Goal: Information Seeking & Learning: Understand process/instructions

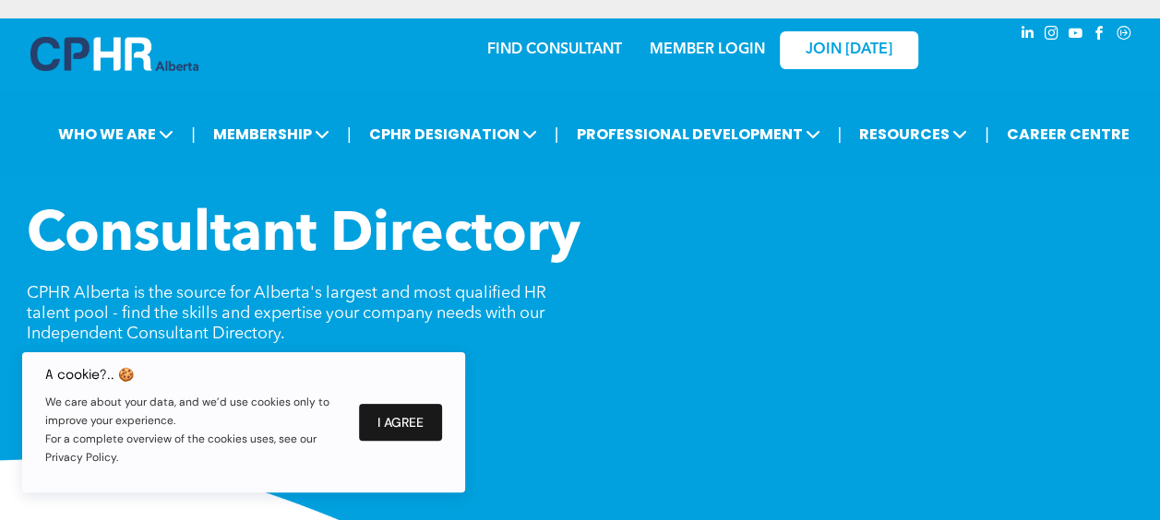
click at [387, 421] on button "I Agree" at bounding box center [400, 422] width 83 height 37
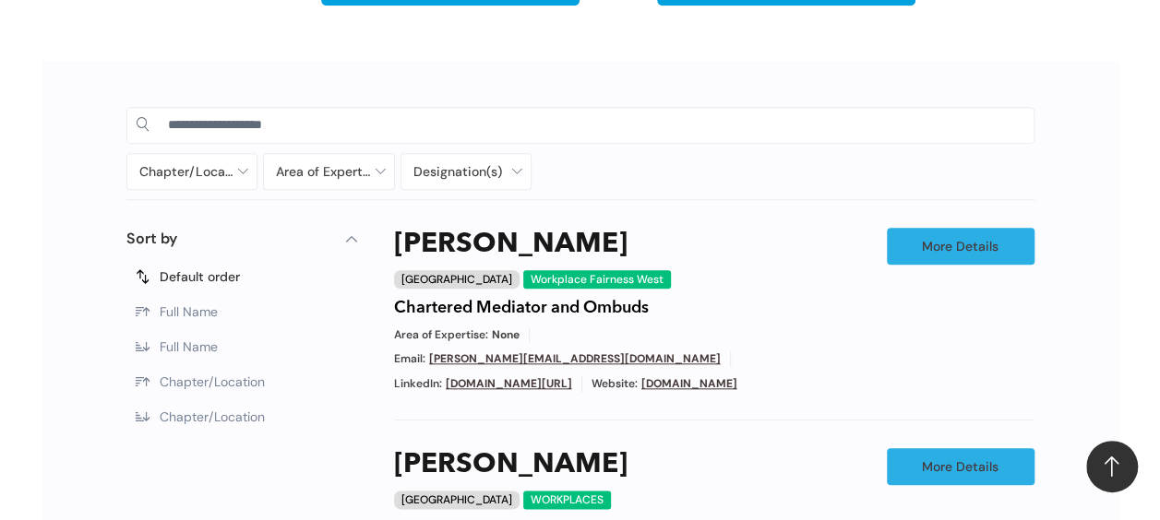
scroll to position [830, 0]
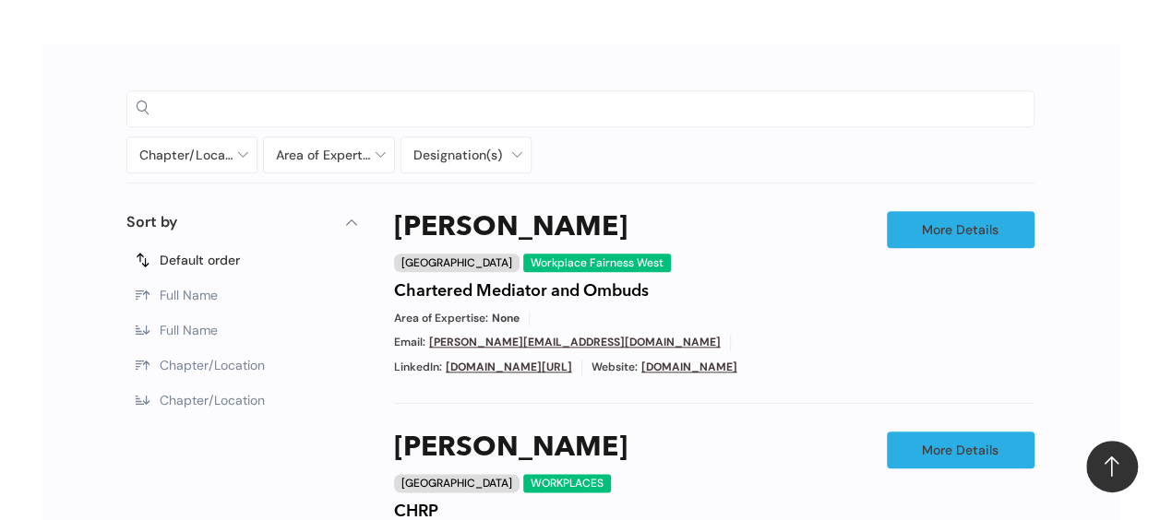
click at [207, 102] on input at bounding box center [596, 108] width 856 height 28
type input "*********"
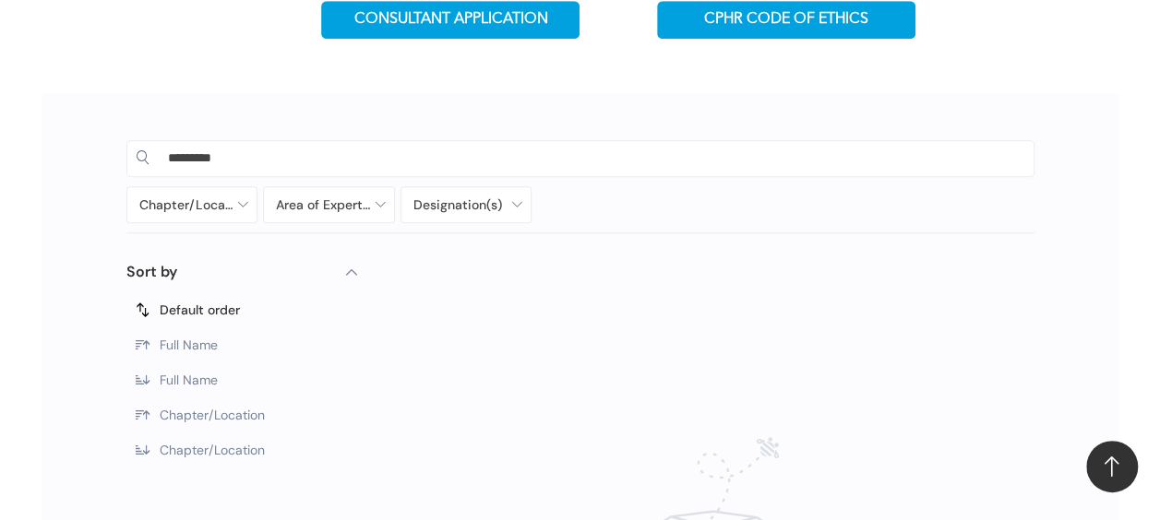
scroll to position [738, 0]
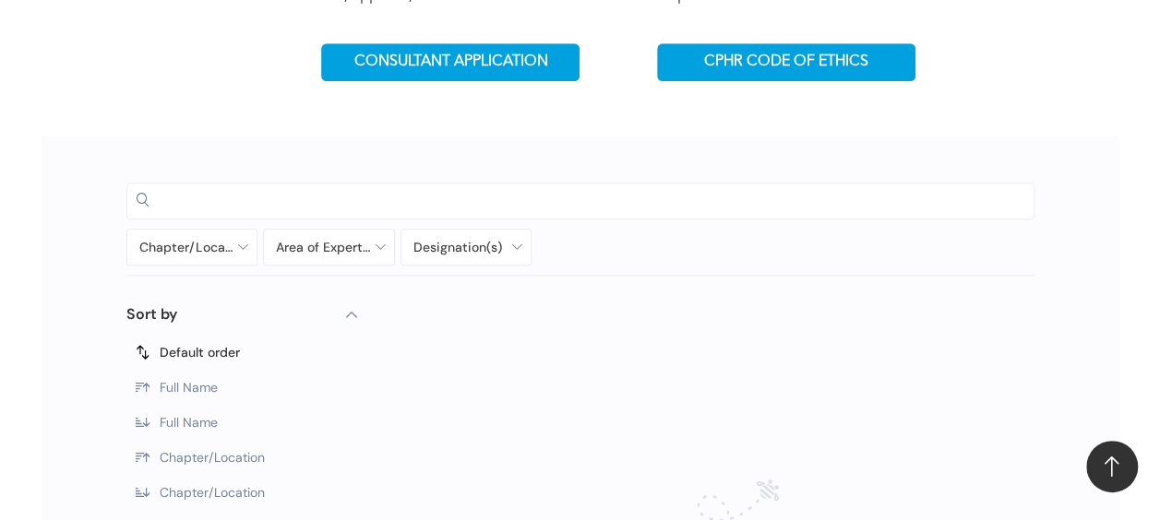
scroll to position [830, 0]
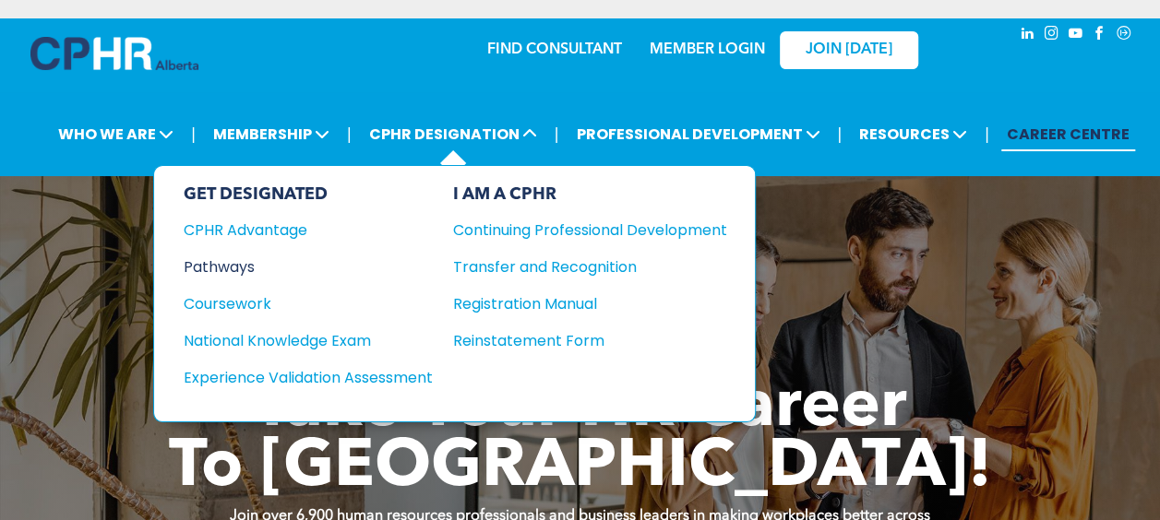
click at [220, 258] on div "Pathways" at bounding box center [296, 267] width 224 height 23
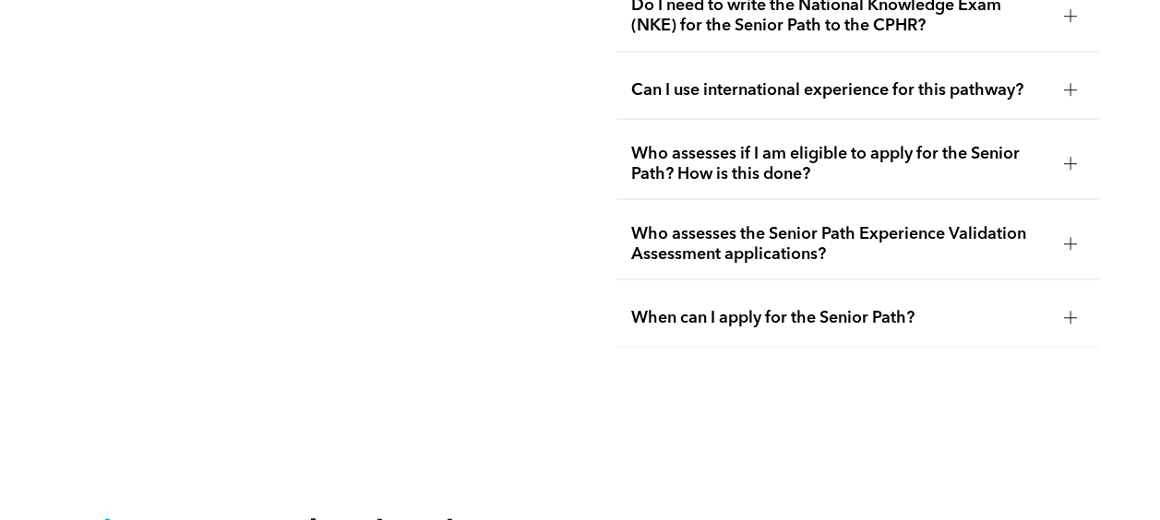
scroll to position [5536, 0]
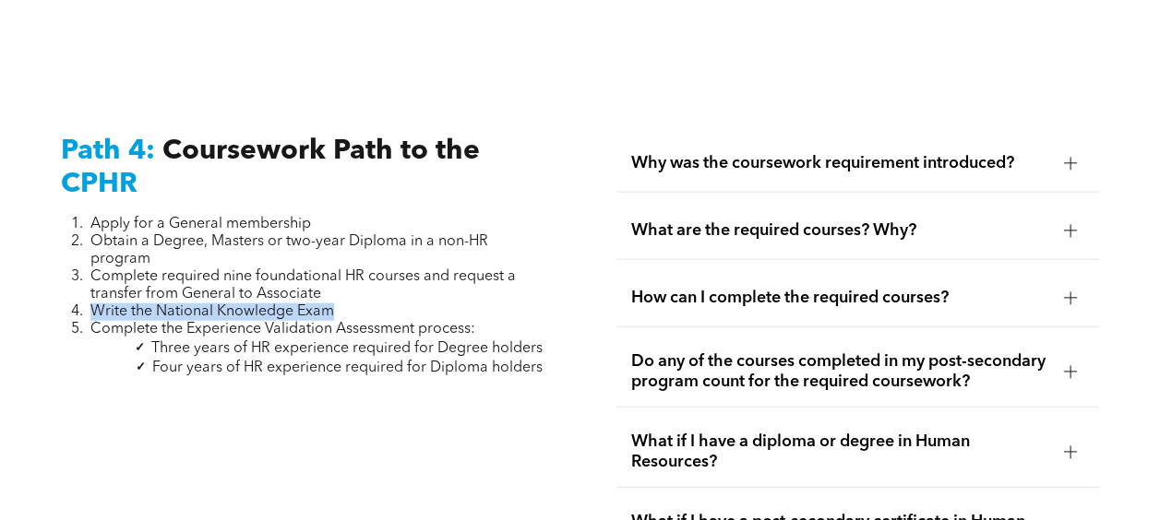
drag, startPoint x: 344, startPoint y: 292, endPoint x: 94, endPoint y: 294, distance: 250.0
click at [94, 304] on li "Write the National Knowledge Exam" at bounding box center [316, 313] width 452 height 18
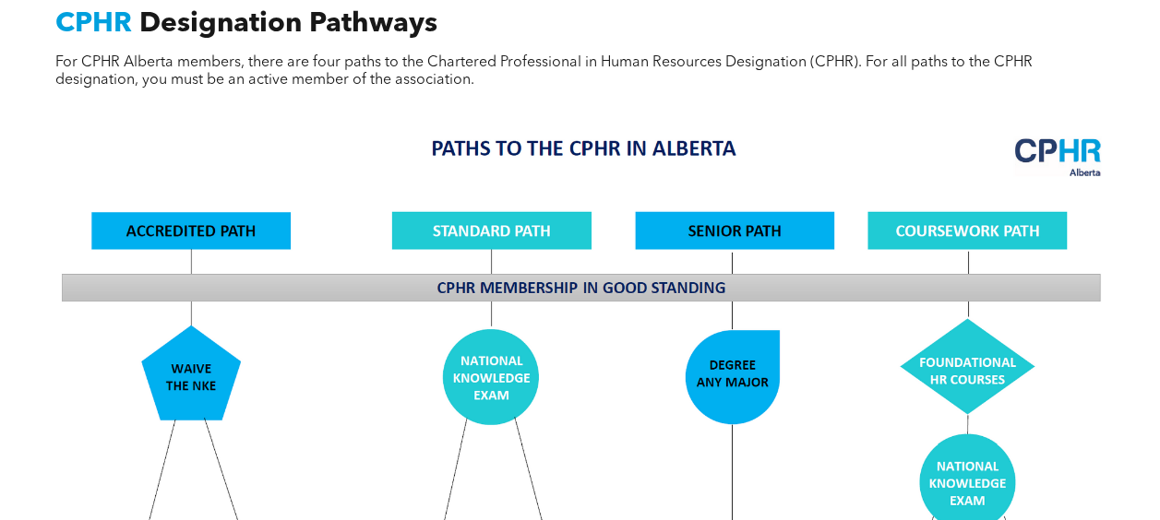
scroll to position [1107, 0]
